Goal: Information Seeking & Learning: Compare options

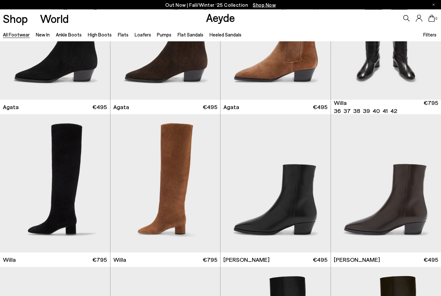
scroll to position [234, 0]
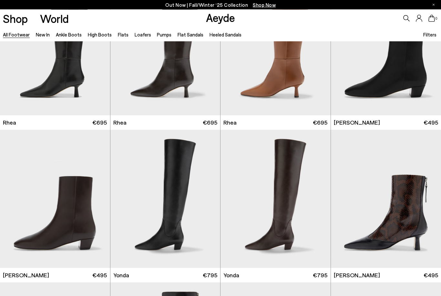
scroll to position [1287, 0]
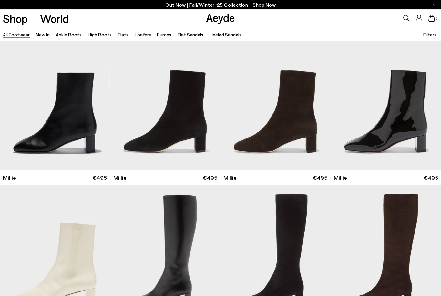
scroll to position [2606, 0]
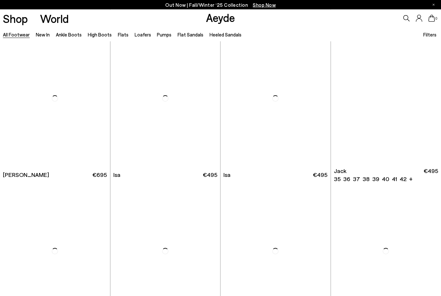
scroll to position [3679, 0]
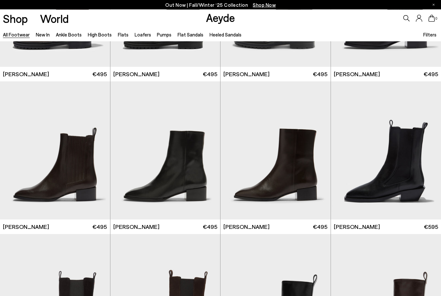
scroll to position [4238, 0]
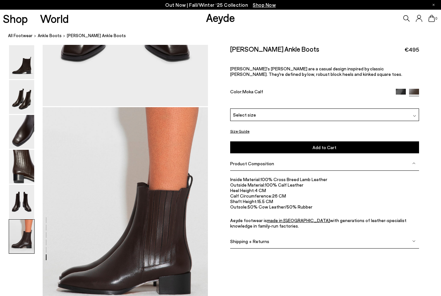
scroll to position [886, 0]
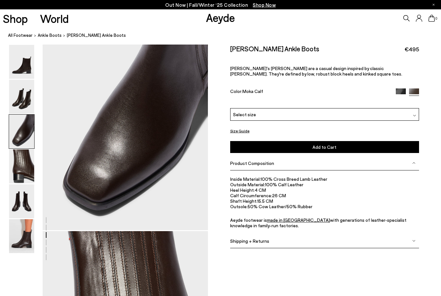
scroll to position [444, 0]
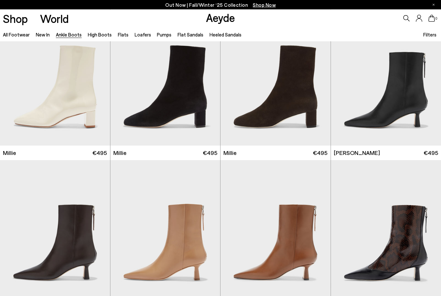
scroll to position [1256, 0]
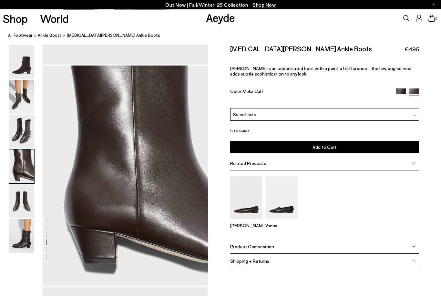
scroll to position [665, 0]
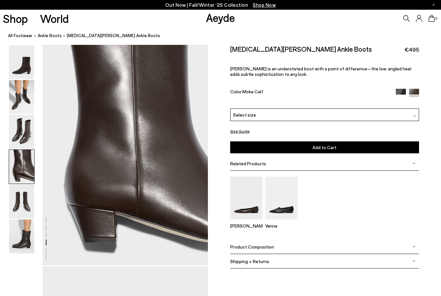
click at [19, 169] on img at bounding box center [21, 167] width 25 height 34
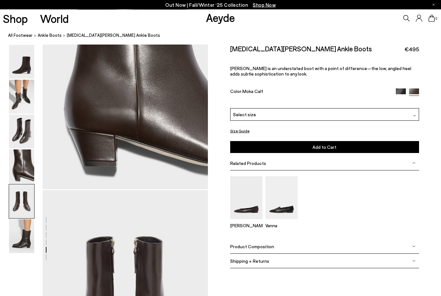
click at [18, 119] on img at bounding box center [21, 132] width 25 height 34
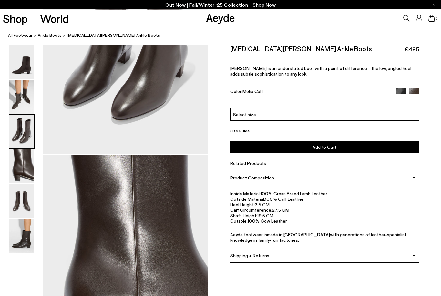
scroll to position [443, 0]
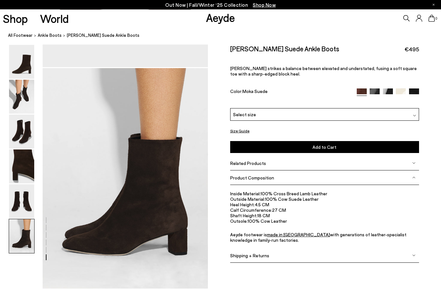
scroll to position [1084, 0]
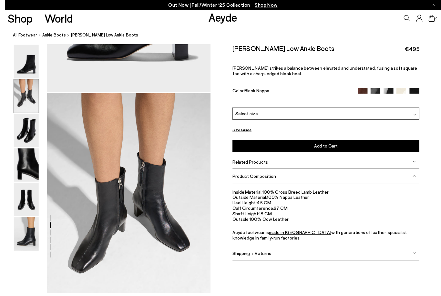
scroll to position [201, 0]
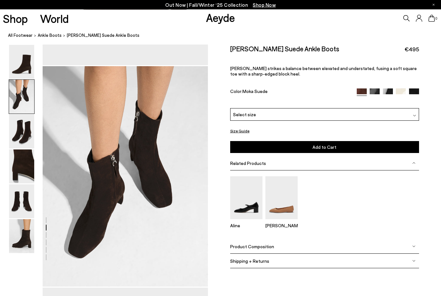
scroll to position [222, 0]
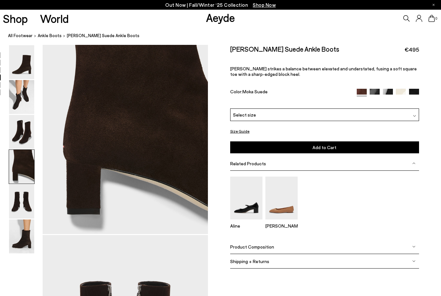
scroll to position [665, 0]
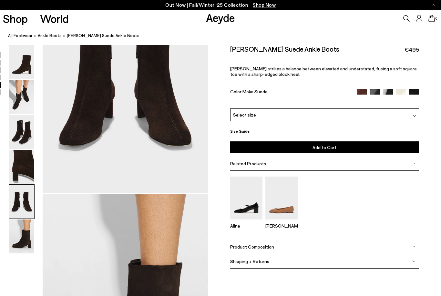
click at [26, 120] on img at bounding box center [21, 132] width 25 height 34
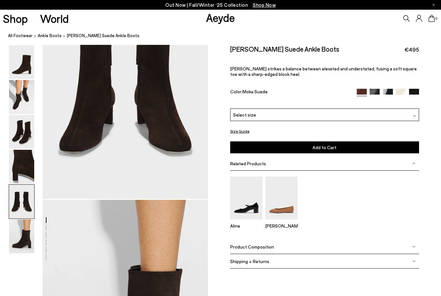
scroll to position [916, 0]
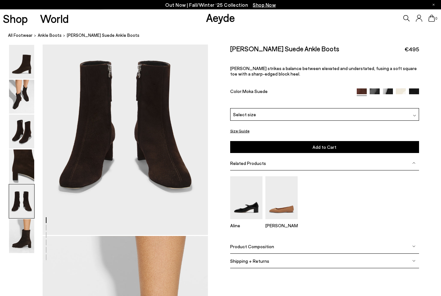
click at [16, 36] on link "All Footwear" at bounding box center [20, 35] width 25 height 7
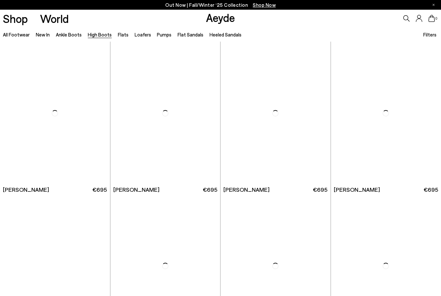
scroll to position [1062, 0]
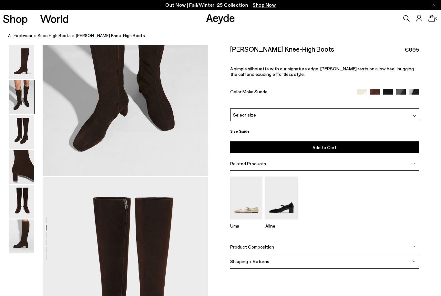
scroll to position [443, 0]
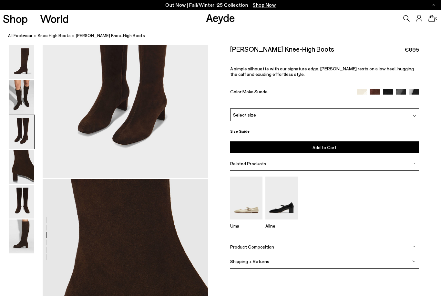
click at [17, 86] on img at bounding box center [21, 97] width 25 height 34
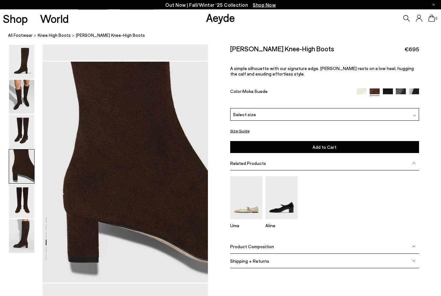
scroll to position [665, 0]
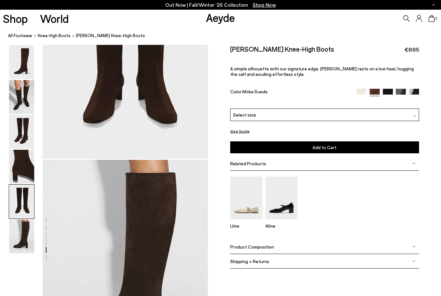
click at [25, 133] on img at bounding box center [21, 132] width 25 height 34
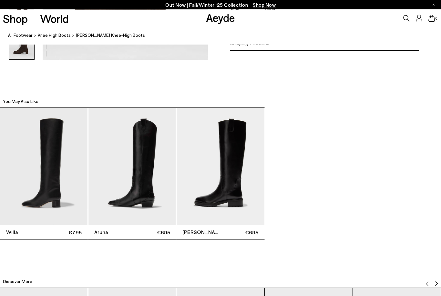
scroll to position [1314, 0]
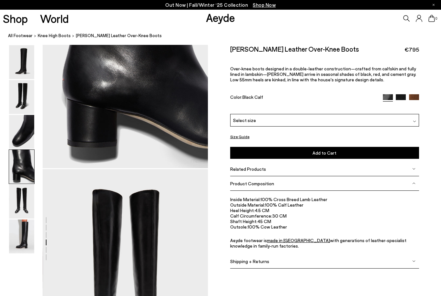
scroll to position [762, 0]
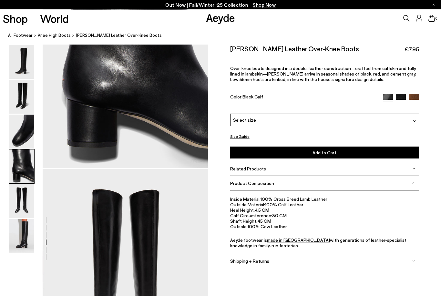
click at [414, 95] on img at bounding box center [414, 99] width 10 height 10
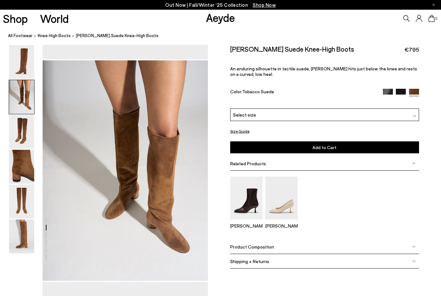
scroll to position [222, 0]
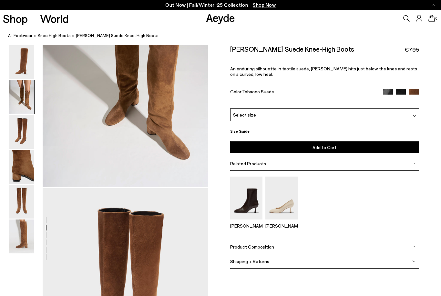
click at [18, 44] on nav "All Footwear knee high boots Willa Suede Knee-High Boots" at bounding box center [224, 36] width 433 height 18
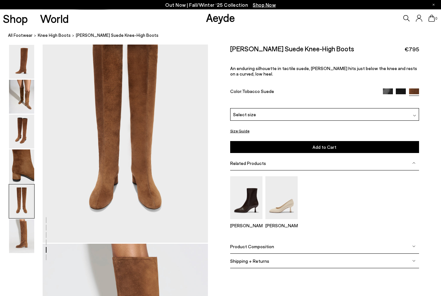
scroll to position [905, 0]
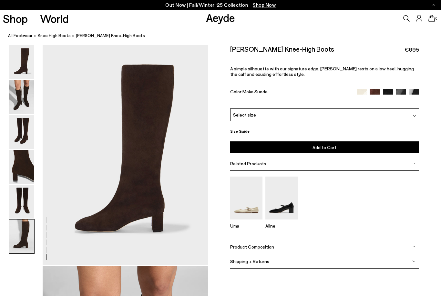
scroll to position [1335, 0]
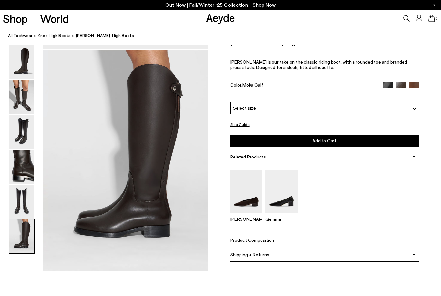
scroll to position [1102, 0]
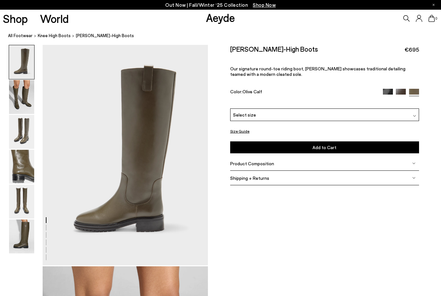
click at [19, 104] on img at bounding box center [21, 97] width 25 height 34
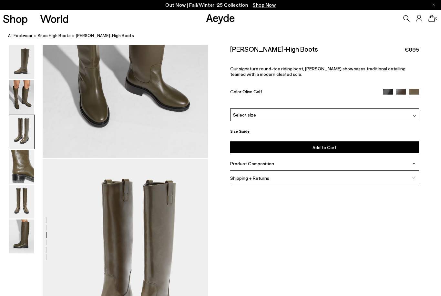
scroll to position [443, 0]
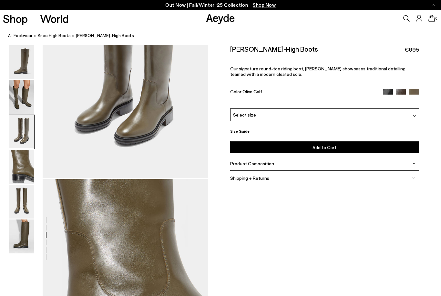
click at [24, 78] on img at bounding box center [21, 62] width 25 height 34
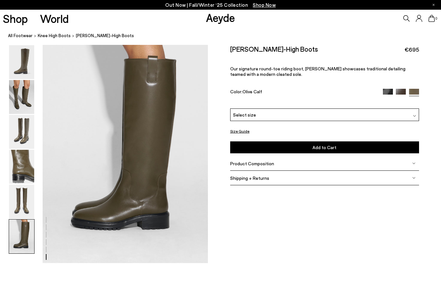
scroll to position [1110, 0]
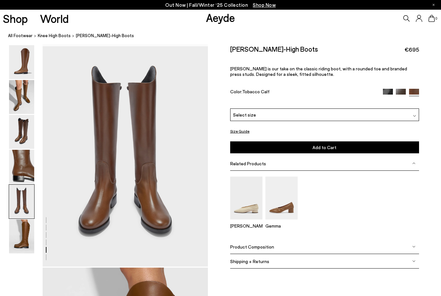
scroll to position [665, 0]
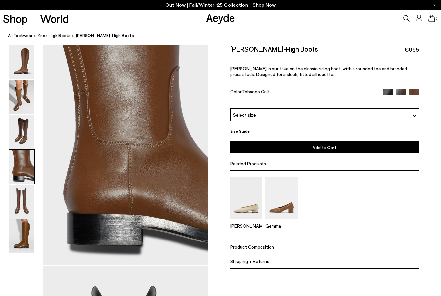
click at [20, 242] on img at bounding box center [21, 237] width 25 height 34
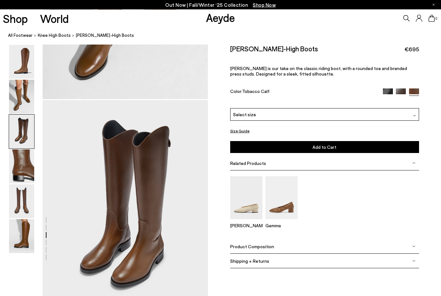
click at [20, 208] on img at bounding box center [21, 202] width 25 height 34
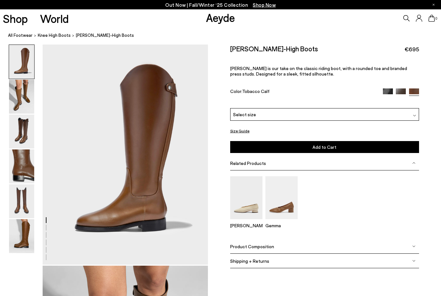
scroll to position [0, 0]
